Goal: Task Accomplishment & Management: Use online tool/utility

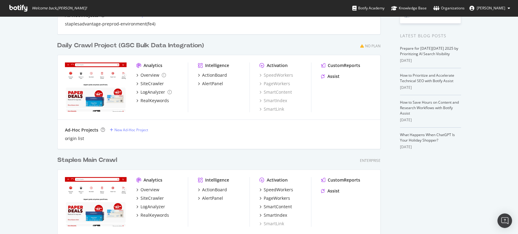
scroll to position [135, 0]
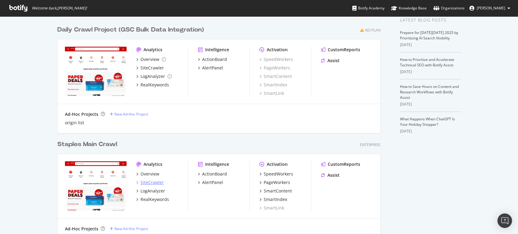
click at [147, 183] on div "SiteCrawler" at bounding box center [151, 183] width 23 height 6
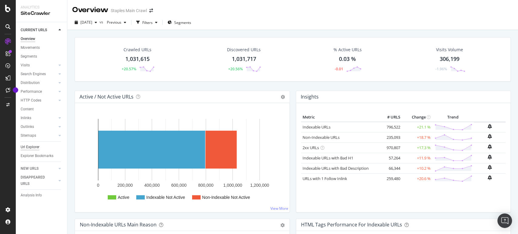
click at [29, 147] on div "Url Explorer" at bounding box center [30, 147] width 19 height 6
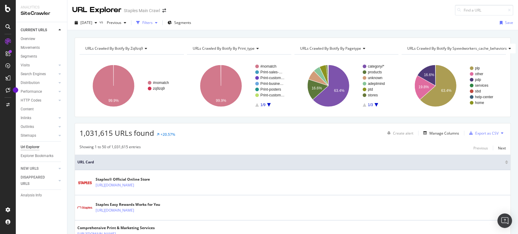
click at [153, 22] on div "Filters" at bounding box center [147, 22] width 10 height 5
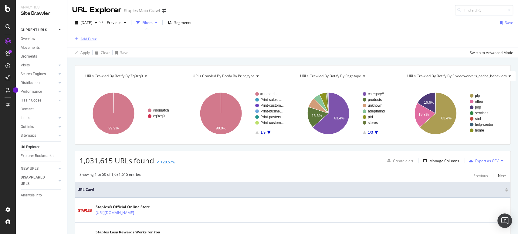
click at [87, 36] on div "Add Filter" at bounding box center [88, 38] width 16 height 5
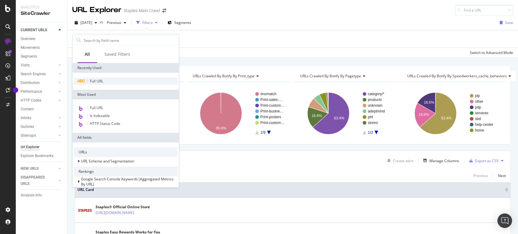
click at [99, 82] on span "Full URL" at bounding box center [96, 81] width 13 height 5
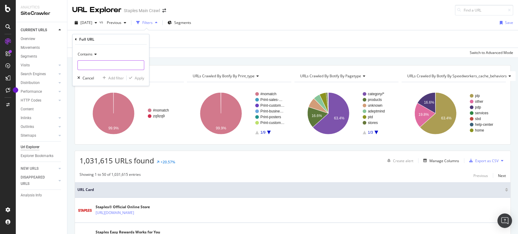
click at [99, 65] on input "text" at bounding box center [111, 65] width 66 height 10
paste input "[URL][DOMAIN_NAME]"
type input "[URL][DOMAIN_NAME]"
click at [90, 53] on span "Contains" at bounding box center [85, 54] width 15 height 5
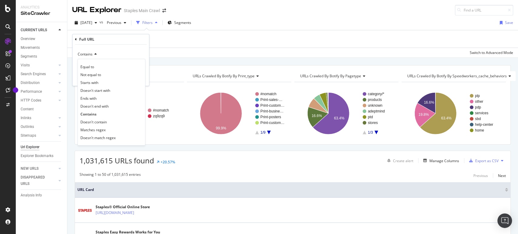
scroll to position [0, 0]
click at [148, 48] on div "Contains Equal to Not equal to Starts with Doesn't start with Ends with Doesn't…" at bounding box center [110, 65] width 76 height 41
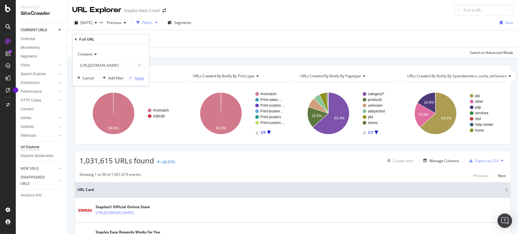
click at [142, 79] on div "Apply" at bounding box center [139, 78] width 9 height 5
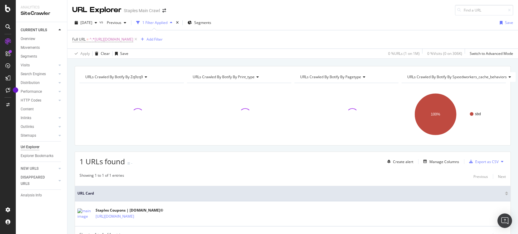
scroll to position [29, 0]
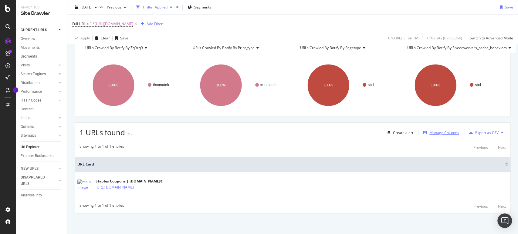
click at [439, 133] on div "Manage Columns" at bounding box center [444, 132] width 30 height 5
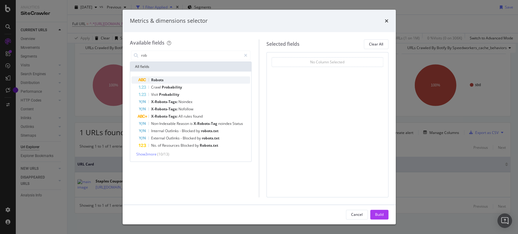
type input "rob"
click at [160, 78] on span "Robots" at bounding box center [157, 79] width 12 height 5
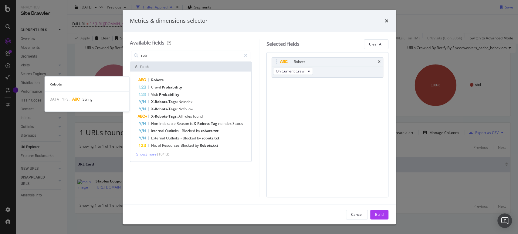
click at [160, 78] on span "Robots" at bounding box center [157, 79] width 12 height 5
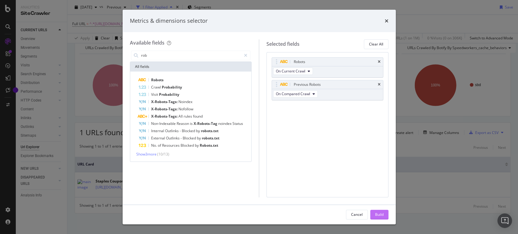
click at [383, 215] on button "Build" at bounding box center [379, 215] width 18 height 10
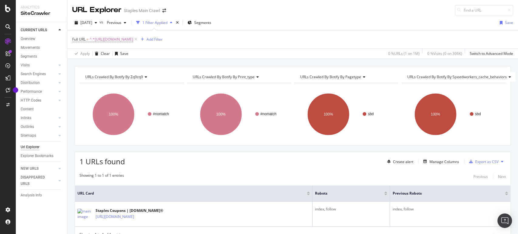
click at [507, 101] on div "URLs Crawled By Botify By zq9zq9 Chart (by Value) Table Expand Export as CSV Ex…" at bounding box center [292, 165] width 450 height 198
click at [382, 67] on div "URLs Crawled By Botify By zq9zq9 Chart (by Value) Table Expand Export as CSV Ex…" at bounding box center [293, 105] width 436 height 79
drag, startPoint x: 382, startPoint y: 67, endPoint x: 508, endPoint y: 127, distance: 139.5
click at [508, 127] on div "URLs Crawled By Botify By zq9zq9 Chart (by Value) Table Expand Export as CSV Ex…" at bounding box center [292, 165] width 450 height 198
click at [508, 79] on div "URLs Crawled By Botify By speedworkers_cache_behaviors" at bounding box center [461, 77] width 110 height 10
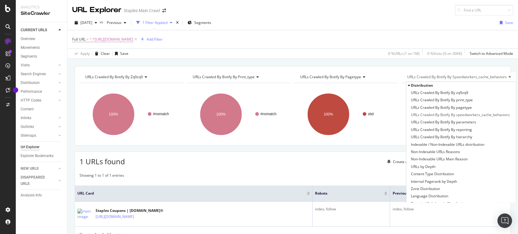
click at [508, 79] on div "URLs Crawled By Botify By speedworkers_cache_behaviors" at bounding box center [461, 77] width 110 height 10
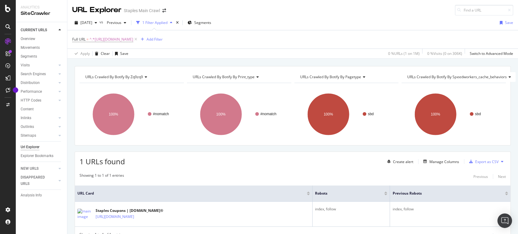
click at [499, 71] on div "URLs Crawled By Botify By speedworkers_cache_behaviors Chart (by Value) Table E…" at bounding box center [453, 77] width 104 height 12
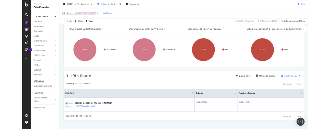
scroll to position [29, 0]
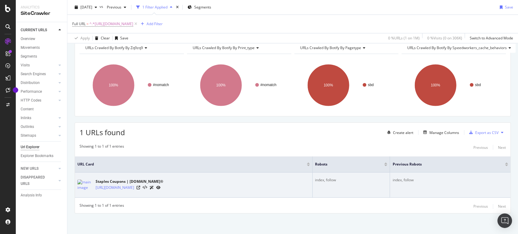
click at [160, 186] on icon at bounding box center [158, 188] width 4 height 4
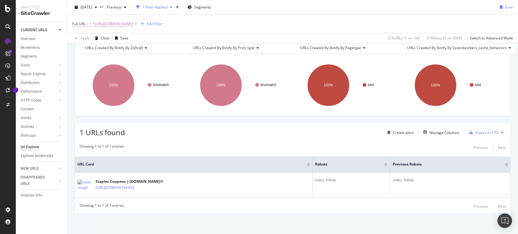
click at [133, 23] on span "^.*https://www.staples.com/sbd/cre/coupons.*$" at bounding box center [111, 24] width 44 height 8
click at [98, 49] on input "[URL][DOMAIN_NAME]" at bounding box center [106, 49] width 57 height 10
type input "/sbd/cre/"
click at [136, 59] on div "Apply" at bounding box center [139, 61] width 9 height 5
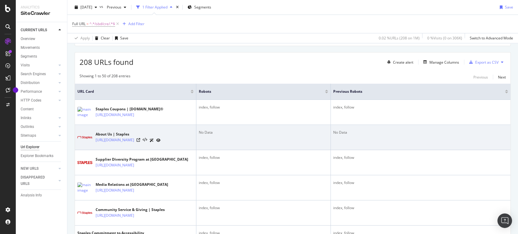
scroll to position [101, 0]
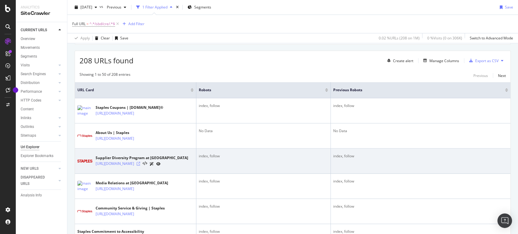
click at [140, 166] on icon at bounding box center [139, 164] width 4 height 4
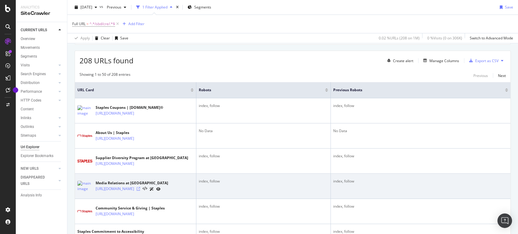
click at [140, 191] on icon at bounding box center [139, 189] width 4 height 4
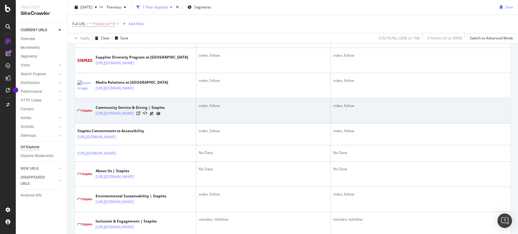
scroll to position [202, 0]
click at [140, 115] on icon at bounding box center [139, 113] width 4 height 4
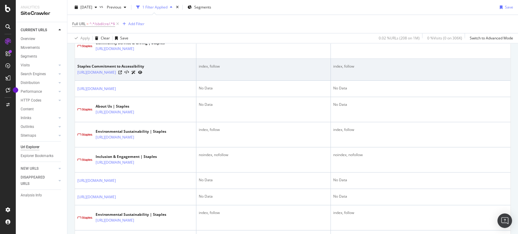
scroll to position [269, 0]
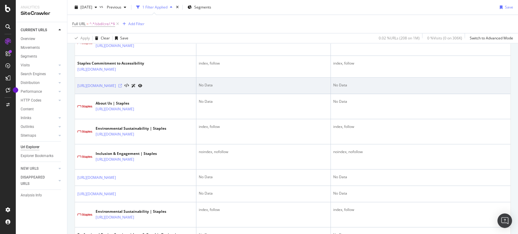
click at [122, 88] on icon at bounding box center [120, 86] width 4 height 4
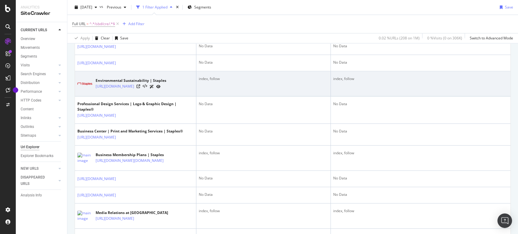
scroll to position [404, 0]
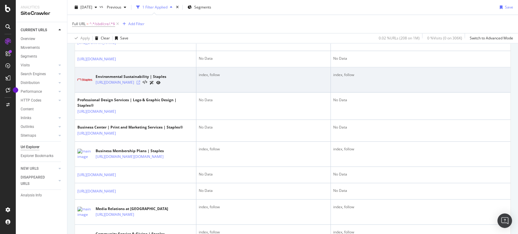
click at [140, 84] on icon at bounding box center [139, 83] width 4 height 4
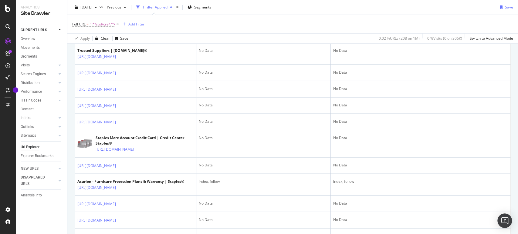
scroll to position [775, 0]
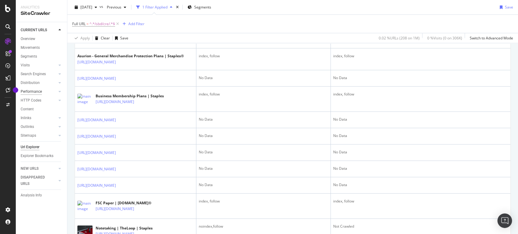
scroll to position [977, 0]
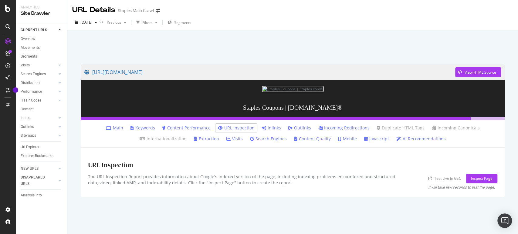
click at [126, 126] on li "Main" at bounding box center [114, 128] width 22 height 8
click at [123, 127] on link "Main" at bounding box center [114, 128] width 17 height 6
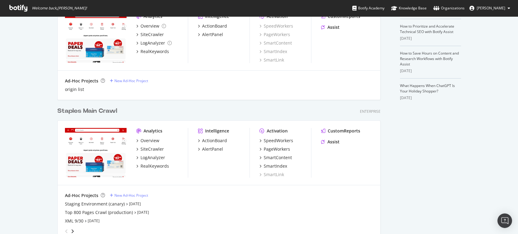
scroll to position [168, 0]
click at [275, 141] on div "SpeedWorkers" at bounding box center [278, 140] width 29 height 6
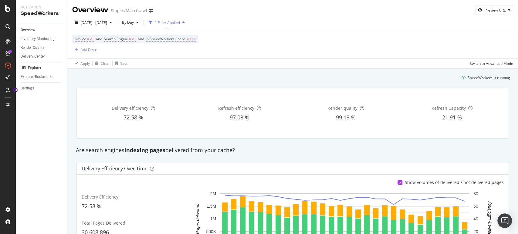
click at [36, 67] on div "URL Explorer" at bounding box center [31, 68] width 21 height 6
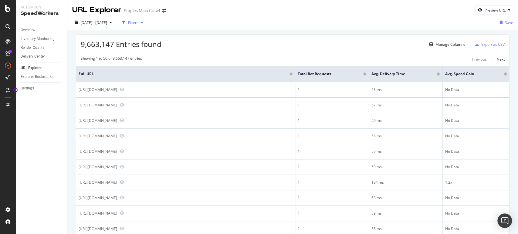
click at [146, 19] on div "Filters" at bounding box center [133, 22] width 26 height 9
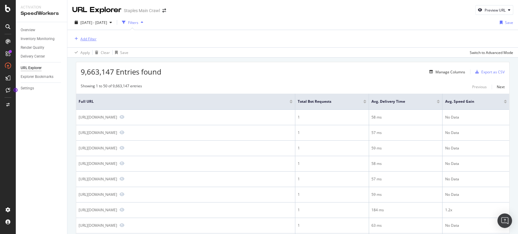
click at [87, 40] on div "Add Filter" at bounding box center [88, 38] width 16 height 5
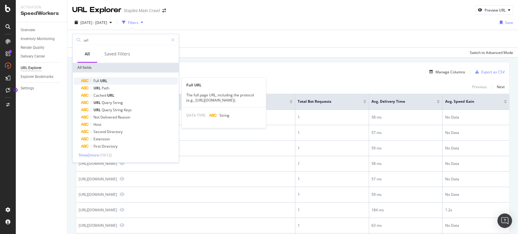
type input "url"
click at [95, 82] on span "Full" at bounding box center [96, 80] width 7 height 5
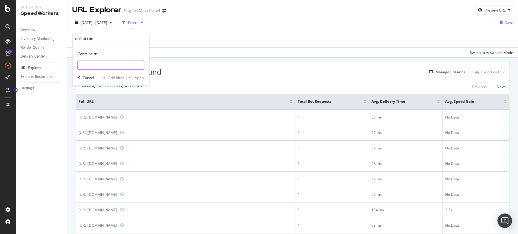
click at [99, 64] on input "text" at bounding box center [111, 65] width 66 height 10
paste input "[URL][DOMAIN_NAME]"
type input "[URL][DOMAIN_NAME]"
click at [140, 79] on div "Apply" at bounding box center [139, 77] width 9 height 5
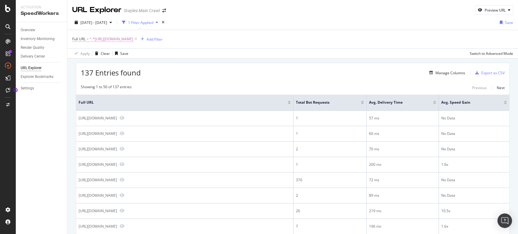
click at [76, 38] on span "Full URL" at bounding box center [78, 38] width 13 height 5
click at [86, 54] on span "Contains" at bounding box center [85, 53] width 15 height 5
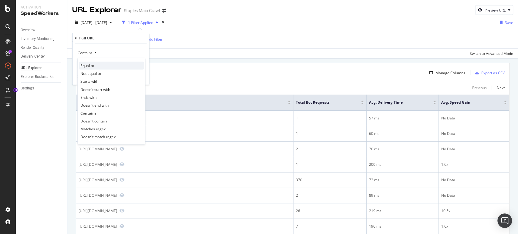
click at [88, 66] on span "Equal to" at bounding box center [87, 65] width 14 height 5
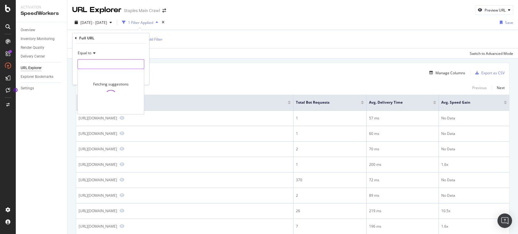
click at [127, 65] on input "text" at bounding box center [111, 64] width 66 height 10
paste input "[URL][DOMAIN_NAME]"
type input "[URL][DOMAIN_NAME]"
click at [131, 49] on div "Equal to" at bounding box center [110, 54] width 67 height 10
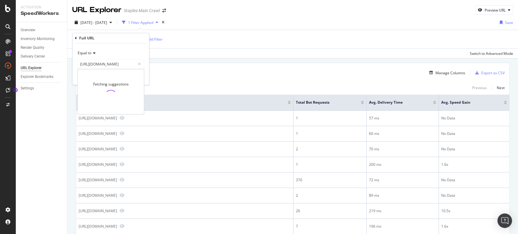
scroll to position [0, 0]
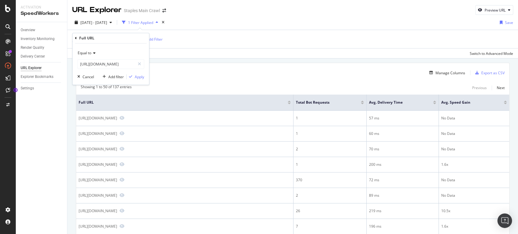
click at [137, 38] on div "Full URL" at bounding box center [111, 38] width 72 height 10
click at [139, 76] on div "Apply" at bounding box center [139, 76] width 9 height 5
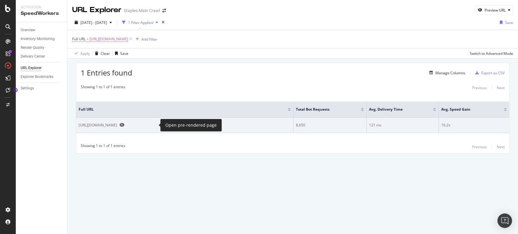
click at [124, 125] on icon "Preview https://www.staples.com/sbd/cre/coupons" at bounding box center [122, 125] width 5 height 4
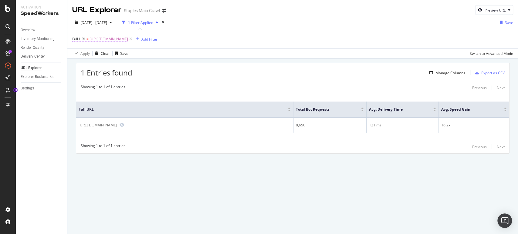
click at [128, 38] on span "[URL][DOMAIN_NAME]" at bounding box center [108, 39] width 39 height 8
click at [111, 62] on input "[URL][DOMAIN_NAME]" at bounding box center [106, 64] width 57 height 10
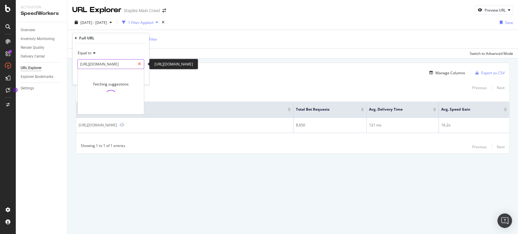
paste input "deals/shop-newell-3m-for-easy-rewards/BI3001704"
type input "https://www.staples.com/deals/shop-newell-3m-for-easy-rewards/BI3001704"
click at [195, 64] on div "1 Entries found Manage Columns Export as CSV" at bounding box center [292, 70] width 433 height 15
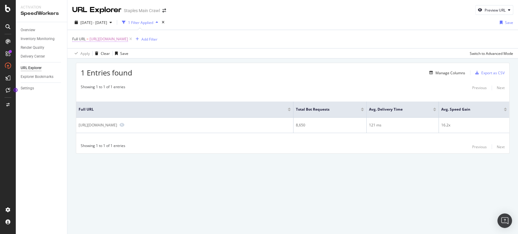
click at [128, 41] on span "[URL][DOMAIN_NAME]" at bounding box center [108, 39] width 39 height 8
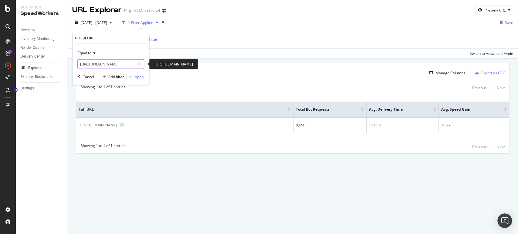
click at [111, 62] on input "[URL][DOMAIN_NAME]" at bounding box center [106, 64] width 57 height 10
paste input "deals/shop-newell-3m-for-easy-rewards/BI3001704"
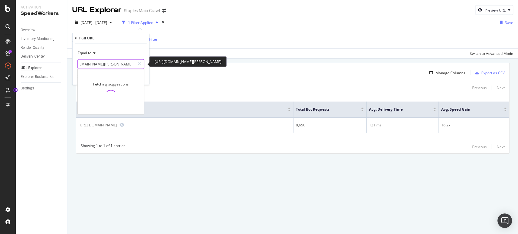
type input "https://www.staples.com/deals/shop-newell-3m-for-easy-rewards/BI3001704"
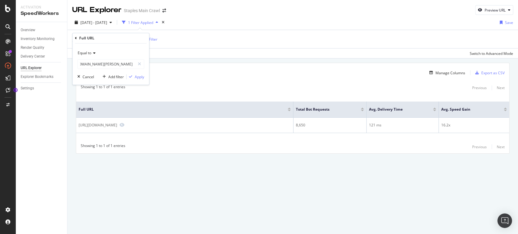
click at [123, 55] on div "Equal to" at bounding box center [110, 54] width 67 height 10
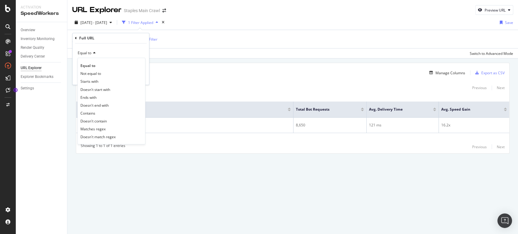
click at [128, 52] on div "Equal to" at bounding box center [110, 54] width 67 height 10
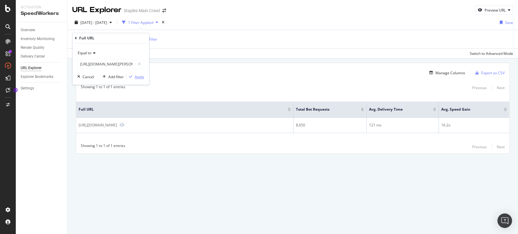
click at [134, 77] on div "button" at bounding box center [130, 77] width 8 height 4
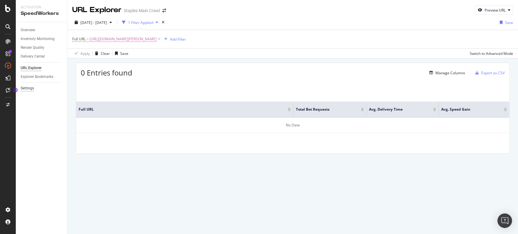
click at [30, 88] on div "Settings" at bounding box center [27, 88] width 13 height 6
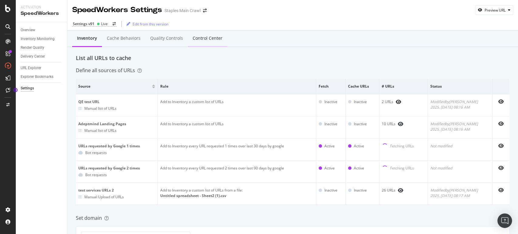
click at [205, 38] on div "Control Center" at bounding box center [208, 38] width 30 height 6
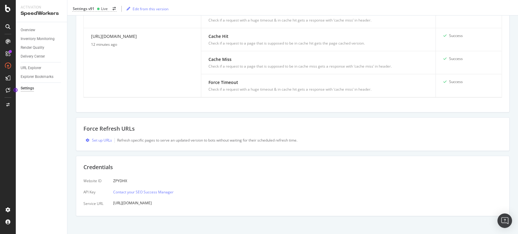
scroll to position [301, 0]
click at [97, 139] on div "Set up URLs" at bounding box center [102, 138] width 20 height 5
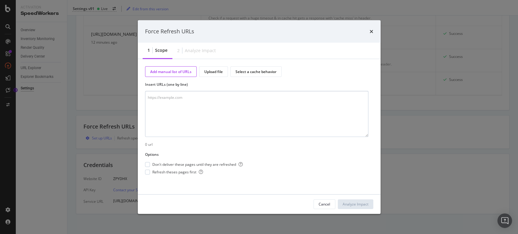
click at [182, 111] on textarea "modal" at bounding box center [256, 114] width 223 height 46
type textarea "[URL][DOMAIN_NAME]"
click at [147, 165] on div "modal" at bounding box center [147, 164] width 5 height 5
click at [147, 176] on div "Add manual list of URLs Upload file Select a cache behavior Insert URLs (one by…" at bounding box center [259, 126] width 228 height 121
click at [148, 173] on div "modal" at bounding box center [147, 172] width 5 height 5
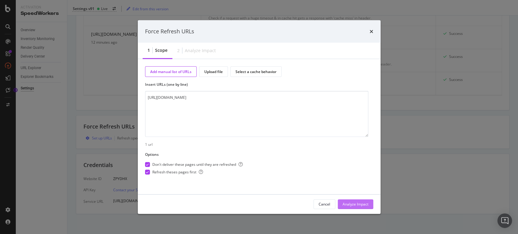
click at [348, 202] on div "Analyze Impact" at bounding box center [355, 204] width 26 height 5
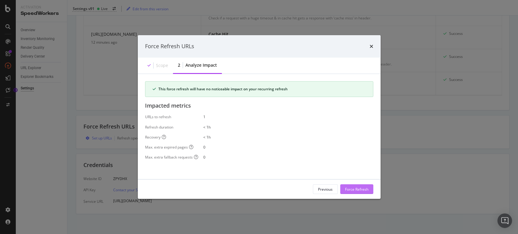
click at [361, 188] on div "Force Refresh" at bounding box center [356, 189] width 23 height 5
